Goal: Unclear: Unclear

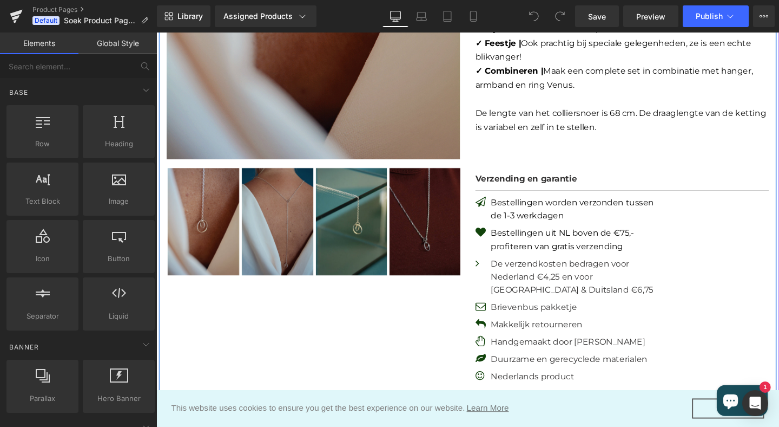
scroll to position [490, 0]
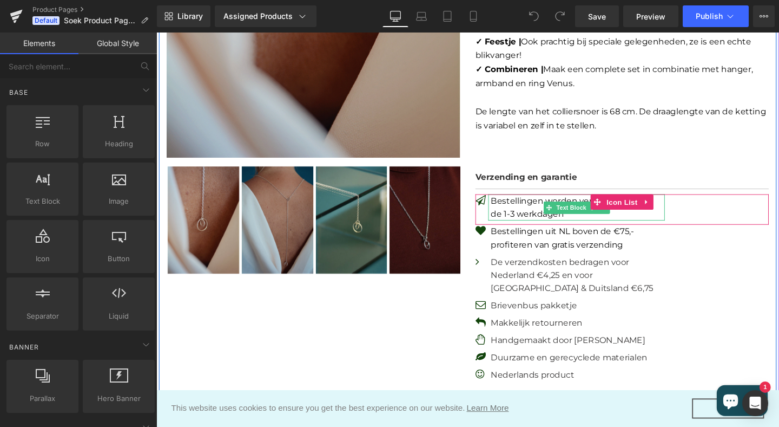
click at [540, 210] on span "Bestellingen worden verzonden tussen de 1-3 werkdagen" at bounding box center [594, 216] width 172 height 24
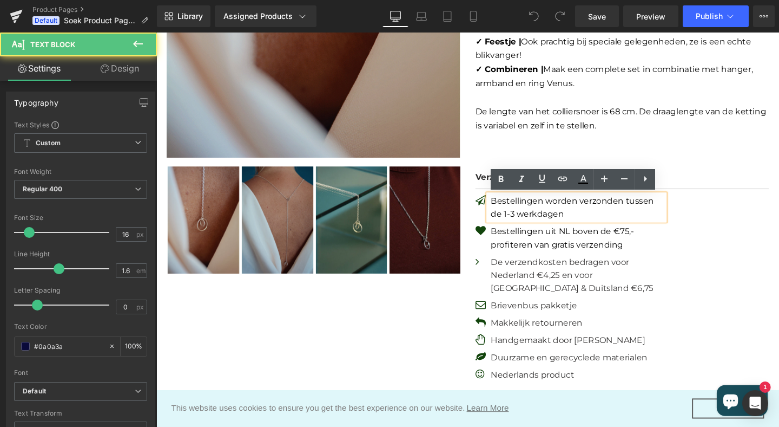
click at [565, 209] on span "Bestellingen worden verzonden tussen de 1-3 werkdagen" at bounding box center [594, 216] width 172 height 24
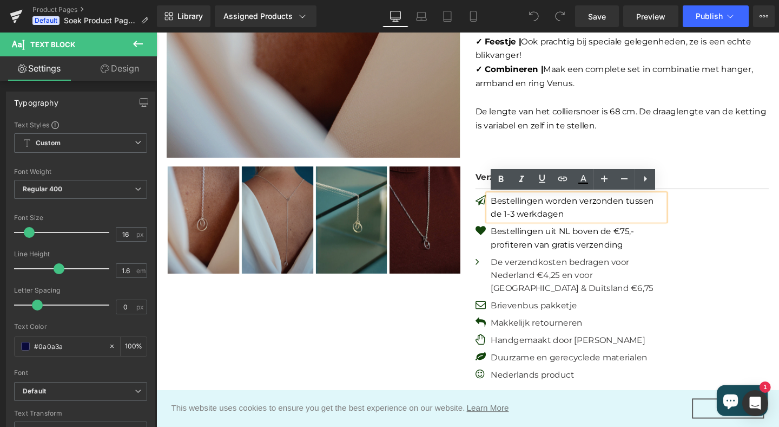
click at [565, 209] on span "Bestellingen worden verzonden tussen de 1-3 werkdagen" at bounding box center [594, 216] width 172 height 24
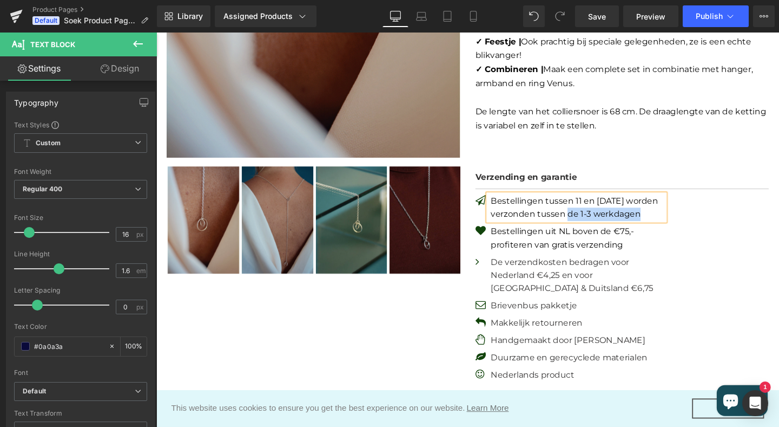
drag, startPoint x: 588, startPoint y: 225, endPoint x: 663, endPoint y: 225, distance: 75.2
click at [663, 225] on span "Bestellingen tussen 11 en [DATE] worden verzonden tussen de 1-3 werkdagen" at bounding box center [596, 216] width 176 height 24
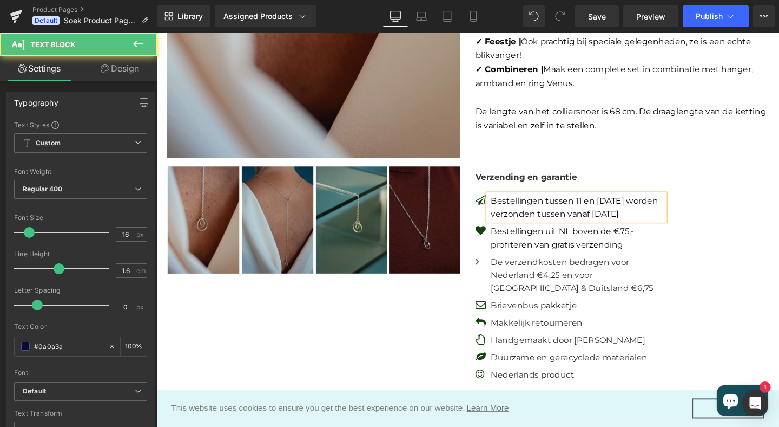
click at [641, 209] on span "Bestellingen tussen 11 en [DATE] worden verzonden tussen vanaf [DATE]" at bounding box center [596, 216] width 176 height 24
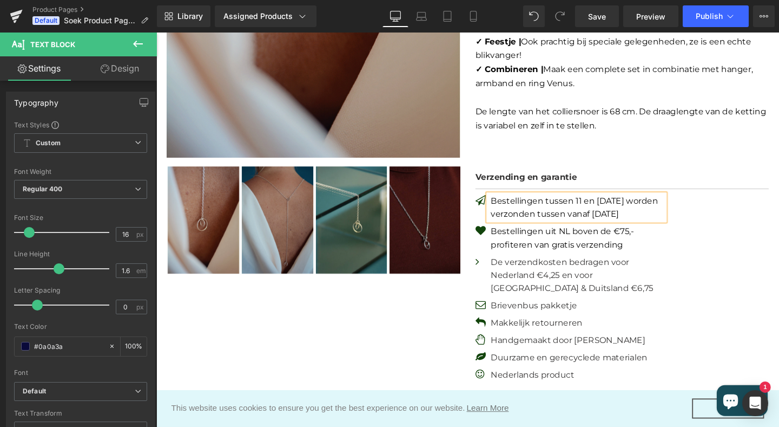
click at [545, 230] on p "Bestellingen tussen 11 en [DATE] worden verzonden tussen vanaf [DATE]" at bounding box center [599, 216] width 183 height 28
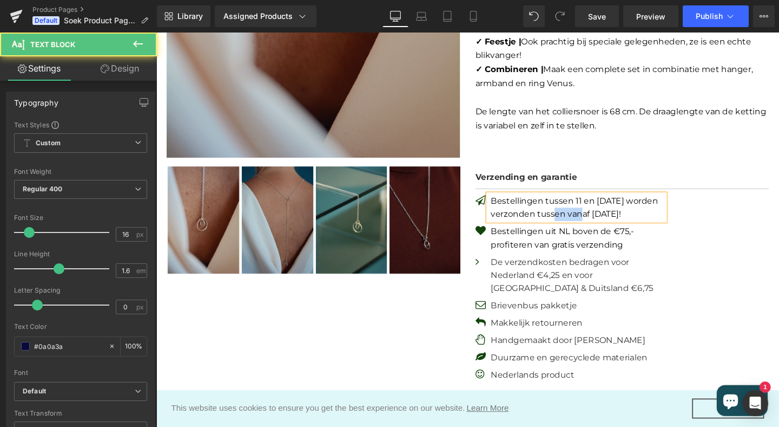
drag, startPoint x: 620, startPoint y: 224, endPoint x: 591, endPoint y: 224, distance: 29.2
click at [591, 224] on span "Bestellingen tussen 11 en [DATE] worden verzonden tussen vanaf [DATE]!" at bounding box center [596, 216] width 176 height 24
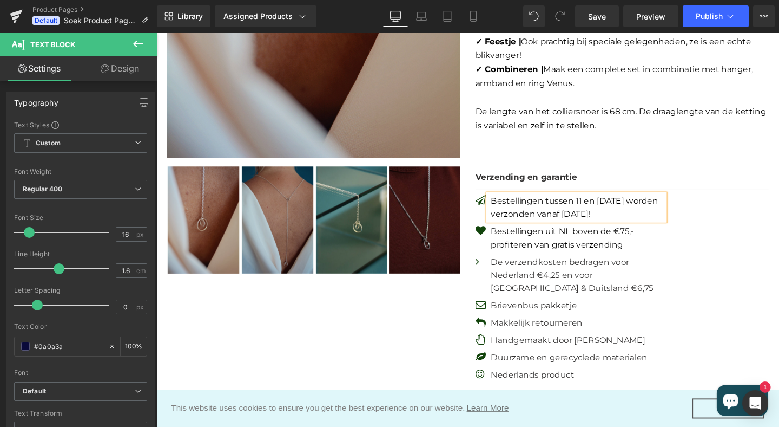
drag, startPoint x: 669, startPoint y: 224, endPoint x: 507, endPoint y: 209, distance: 162.5
click at [507, 209] on div "Bestellingen tussen 11 en [DATE] worden verzonden vanaf [DATE]!" at bounding box center [599, 216] width 186 height 28
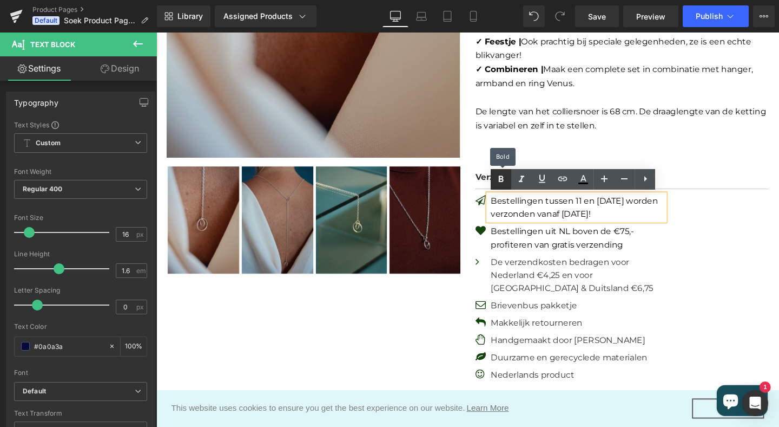
click at [502, 181] on icon at bounding box center [501, 179] width 5 height 6
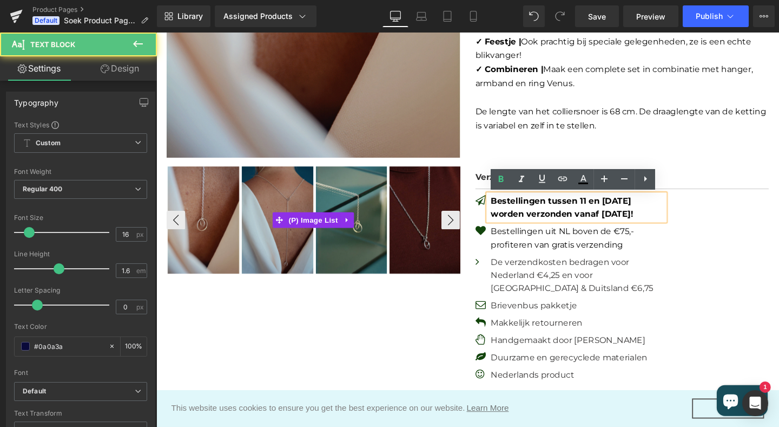
drag, startPoint x: 680, startPoint y: 225, endPoint x: 467, endPoint y: 205, distance: 214.2
click at [467, 205] on div "(P) Image ‹ › (P) Image List (P) Title" at bounding box center [484, 125] width 650 height 883
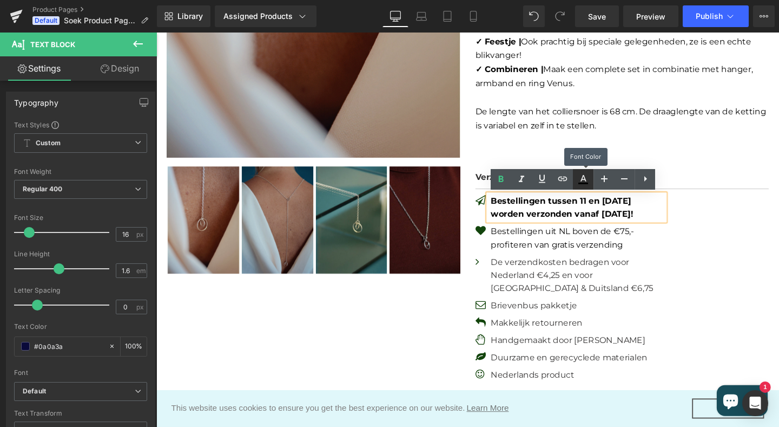
click at [583, 181] on icon at bounding box center [583, 179] width 13 height 13
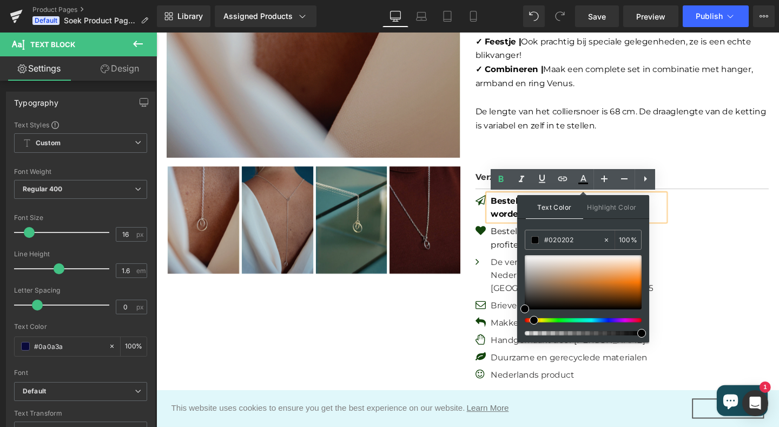
click at [530, 320] on div at bounding box center [579, 320] width 117 height 4
drag, startPoint x: 620, startPoint y: 289, endPoint x: 626, endPoint y: 297, distance: 10.1
click at [626, 295] on div at bounding box center [583, 282] width 117 height 54
type input "#804008"
click at [465, 328] on div "(P) Image ‹ › (P) Image List (P) Title" at bounding box center [484, 125] width 650 height 883
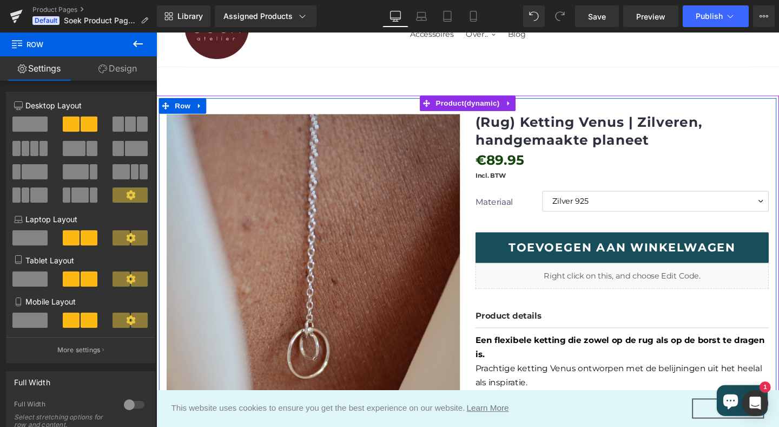
scroll to position [0, 0]
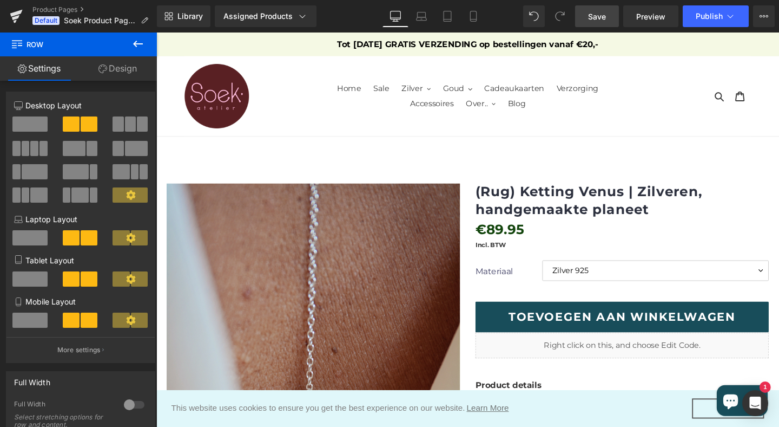
click at [603, 18] on span "Save" at bounding box center [597, 16] width 18 height 11
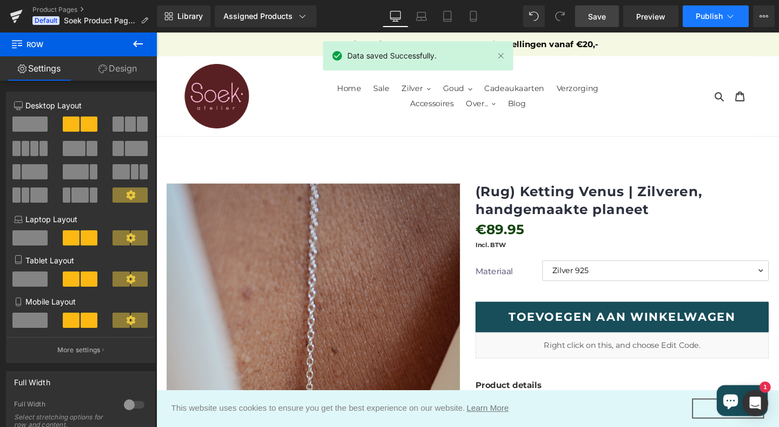
click at [703, 9] on button "Publish" at bounding box center [716, 16] width 66 height 22
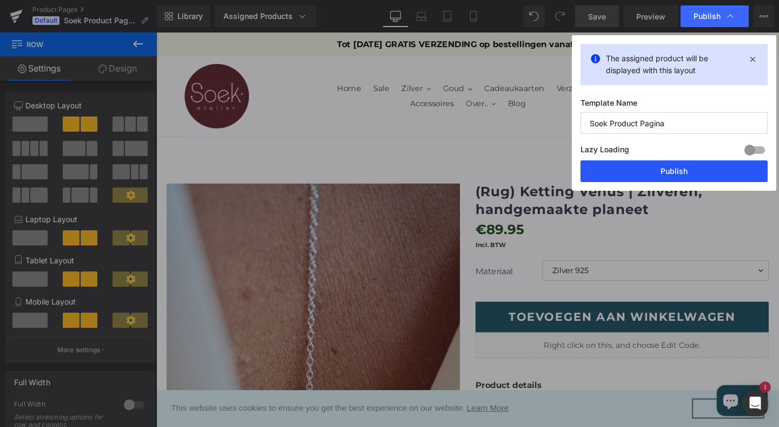
click at [661, 172] on button "Publish" at bounding box center [674, 171] width 187 height 22
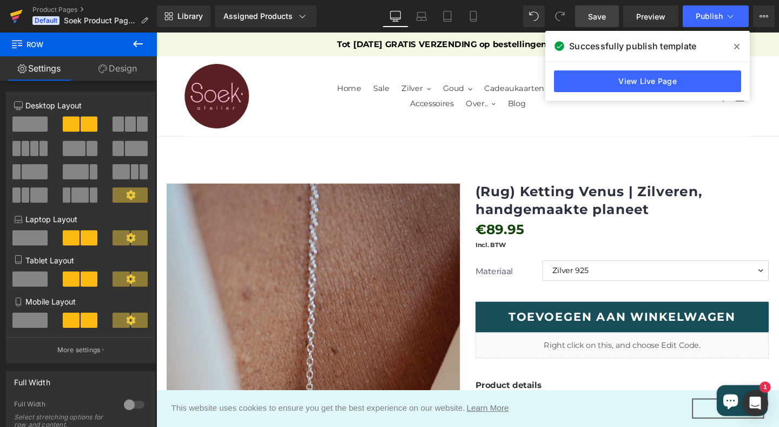
click at [16, 16] on icon at bounding box center [16, 17] width 8 height 5
